Goal: Task Accomplishment & Management: Manage account settings

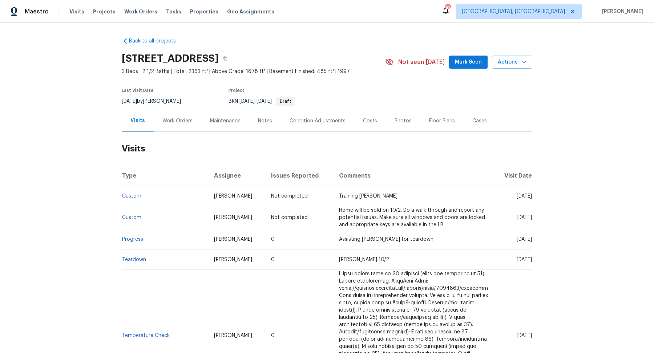
click at [76, 41] on div "Back to all projects [STREET_ADDRESS] 3 Beds | 2 1/2 Baths | Total: 2363 ft² | …" at bounding box center [327, 188] width 654 height 330
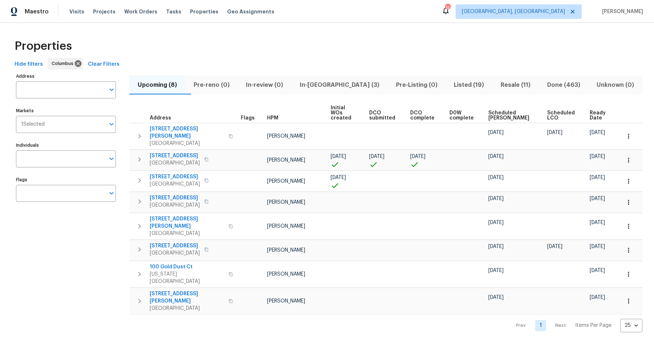
click at [156, 49] on div "Properties" at bounding box center [327, 46] width 631 height 23
click at [73, 13] on span "Visits" at bounding box center [76, 11] width 15 height 7
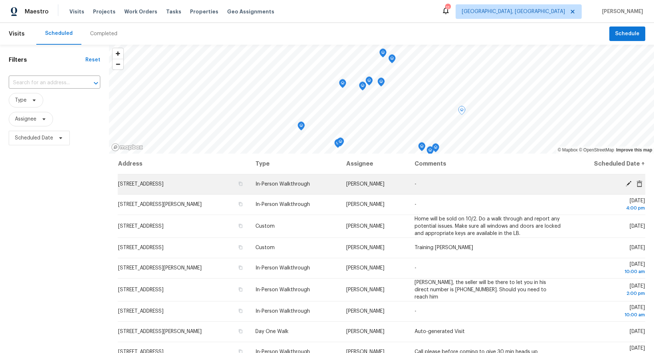
click at [163, 184] on span "222 Woodland Sky Dr, Pataskala, OH 43062" at bounding box center [140, 184] width 45 height 5
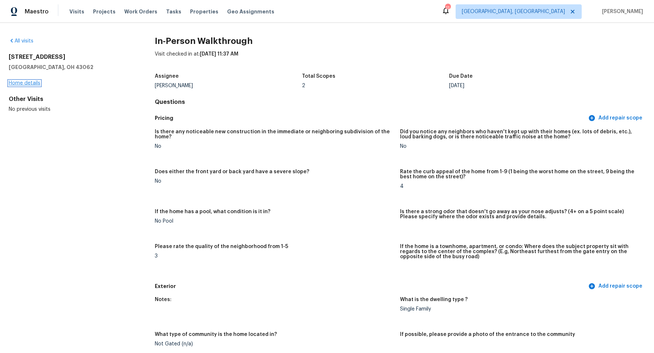
click at [24, 82] on link "Home details" at bounding box center [25, 83] width 32 height 5
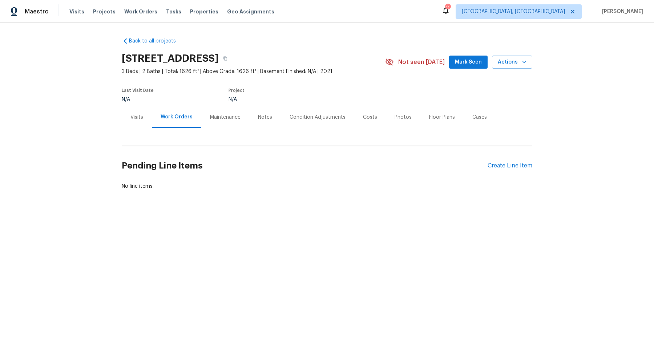
click at [267, 120] on div "Notes" at bounding box center [265, 117] width 14 height 7
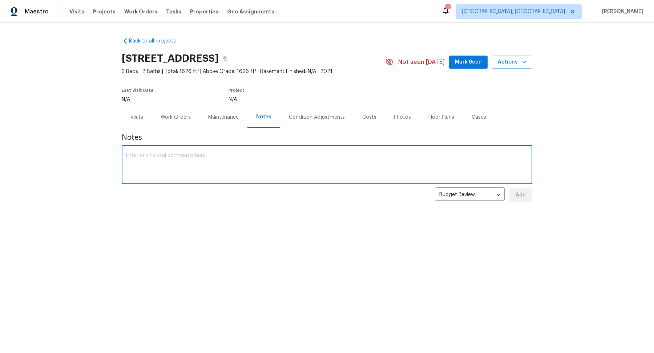
click at [220, 165] on textarea at bounding box center [327, 165] width 402 height 25
click at [366, 157] on textarea "This home fits our buy box nicely. Most flooring can stay, but the hall bath wi…" at bounding box center [327, 165] width 402 height 25
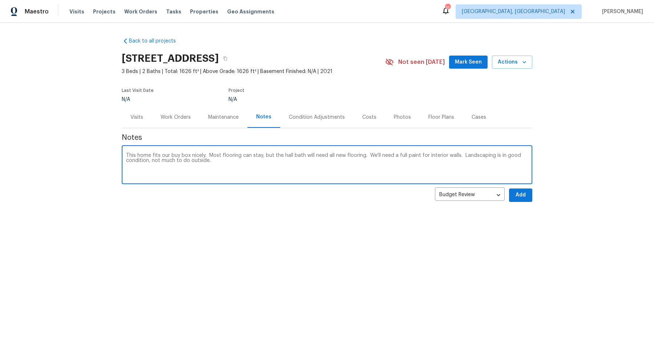
click at [238, 168] on textarea "This home fits our buy box nicely. Most flooring can stay, but the hall bath wi…" at bounding box center [327, 165] width 402 height 25
click at [214, 163] on textarea "This home fits our buy box nicely. Most flooring can stay, but the hall bath wi…" at bounding box center [327, 165] width 402 height 25
click at [214, 159] on textarea "This home fits our buy box nicely. Most flooring can stay, but the hall bath wi…" at bounding box center [327, 165] width 402 height 25
click at [459, 168] on textarea "This home fits our buy box nicely. Most flooring can stay, but the hall bath wi…" at bounding box center [327, 165] width 402 height 25
type textarea "This home fits our buy box nicely. Most flooring can stay, but the hall bath wi…"
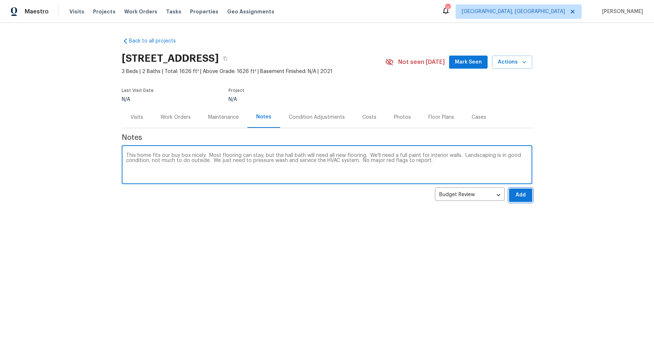
click at [522, 198] on span "Add" at bounding box center [521, 195] width 12 height 9
